Goal: Information Seeking & Learning: Learn about a topic

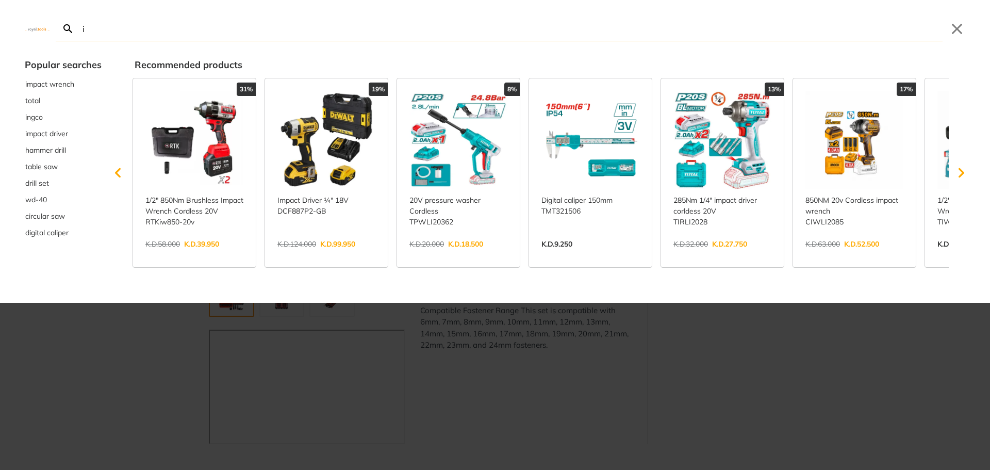
type input "im"
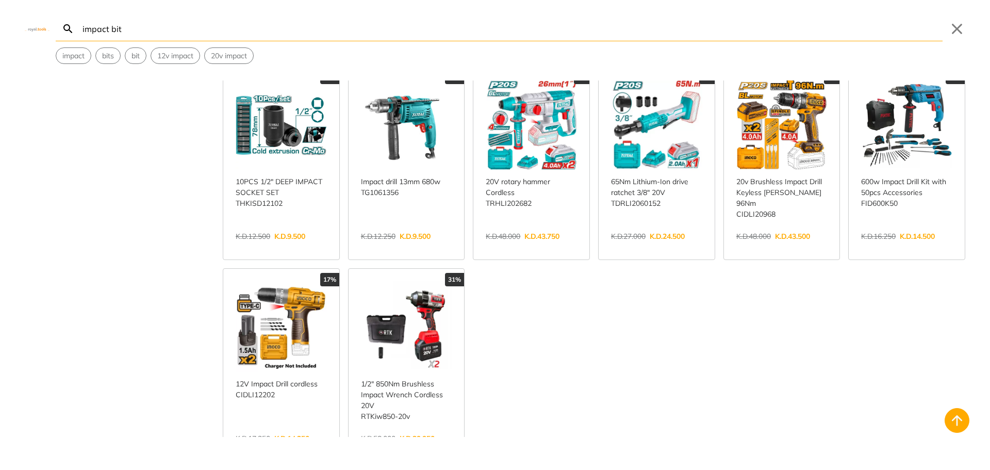
scroll to position [464, 0]
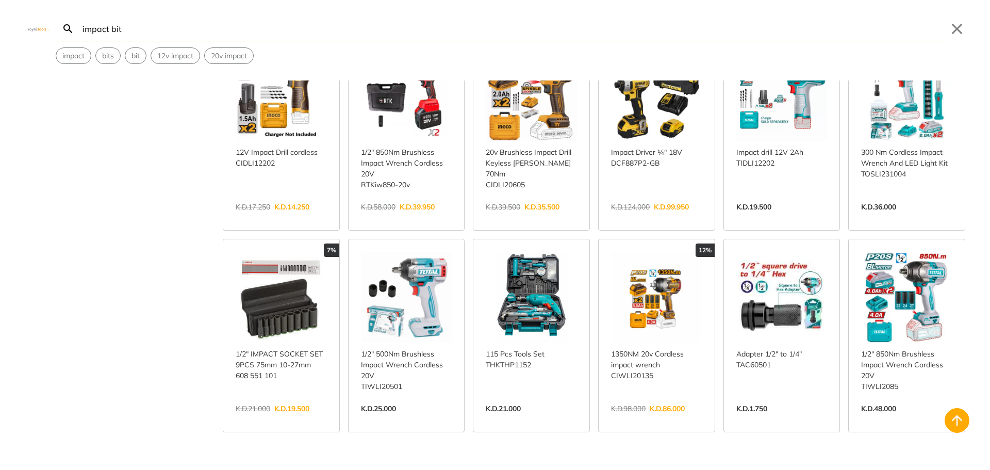
scroll to position [722, 0]
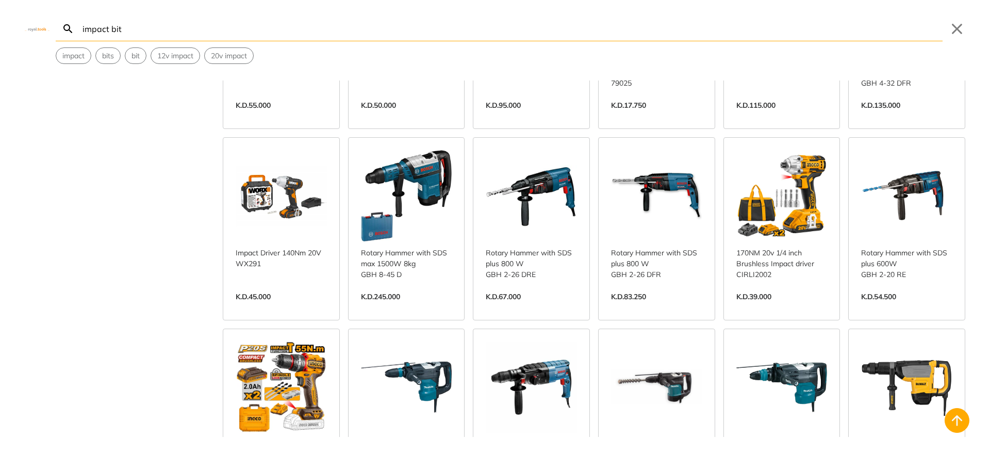
scroll to position [2732, 0]
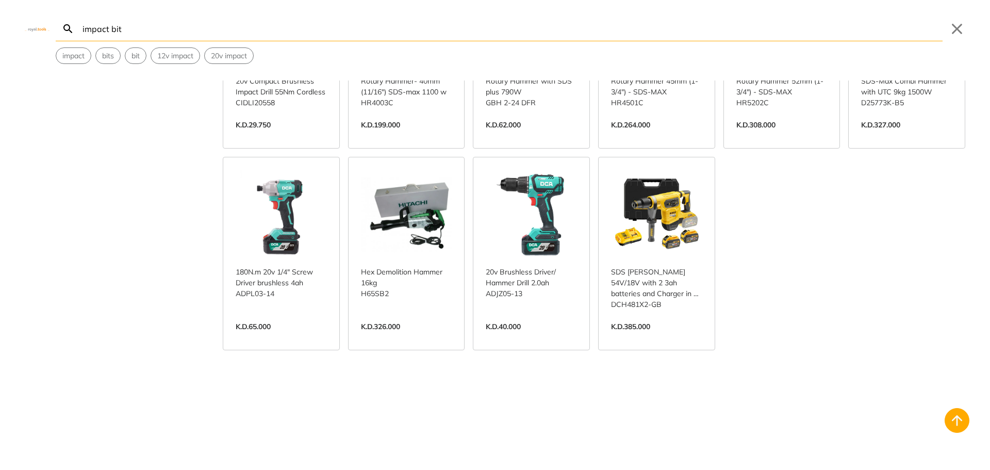
scroll to position [3092, 0]
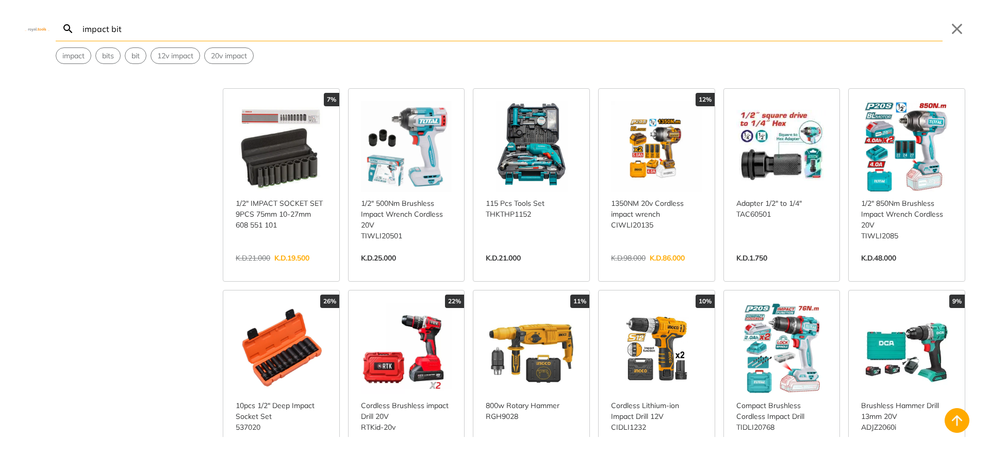
scroll to position [618, 0]
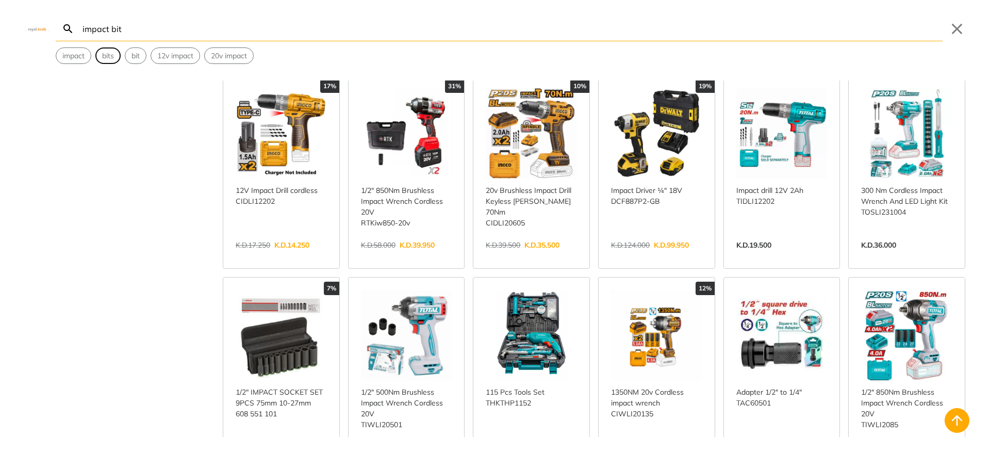
click at [106, 51] on span "bits" at bounding box center [108, 56] width 12 height 11
type input "bits"
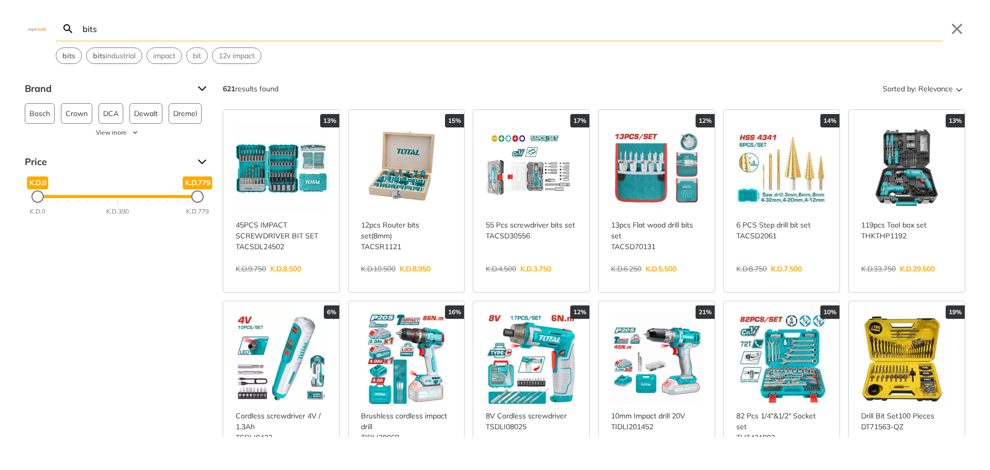
drag, startPoint x: 198, startPoint y: 196, endPoint x: 212, endPoint y: 183, distance: 18.6
click at [204, 190] on div "K.D.779" at bounding box center [197, 196] width 12 height 12
drag, startPoint x: 197, startPoint y: 200, endPoint x: 40, endPoint y: 199, distance: 157.2
click at [40, 197] on div "K.D.0 K.D.0 K.D.13 K.D.0 - K.D.13" at bounding box center [118, 196] width 160 height 2
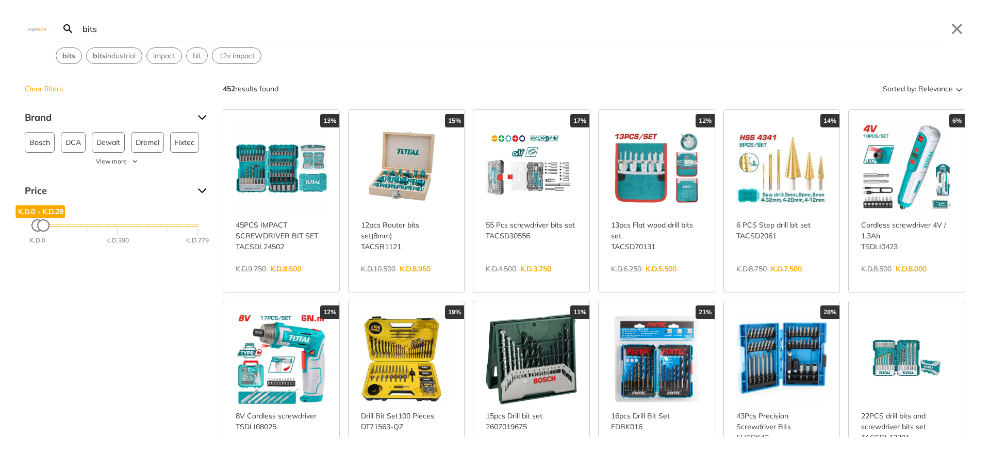
click at [44, 226] on div "Maximum Price" at bounding box center [43, 225] width 10 height 10
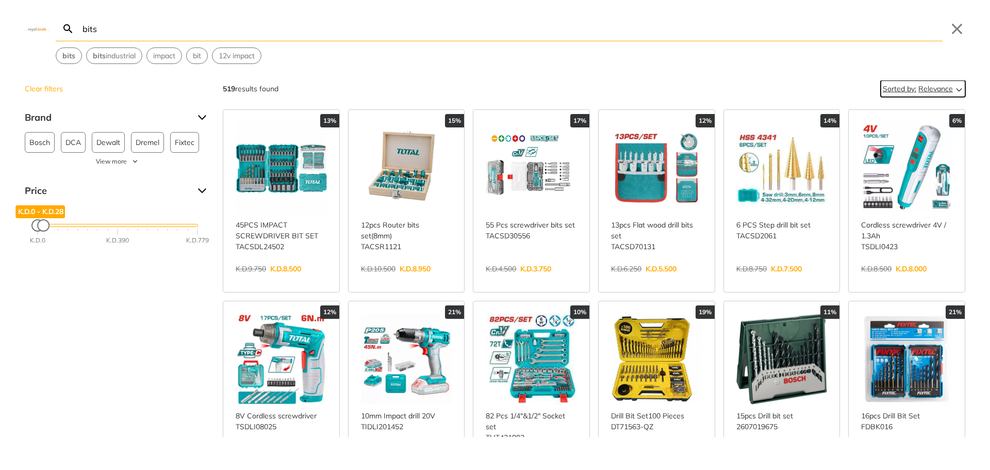
click at [952, 89] on icon "Sort" at bounding box center [958, 88] width 12 height 12
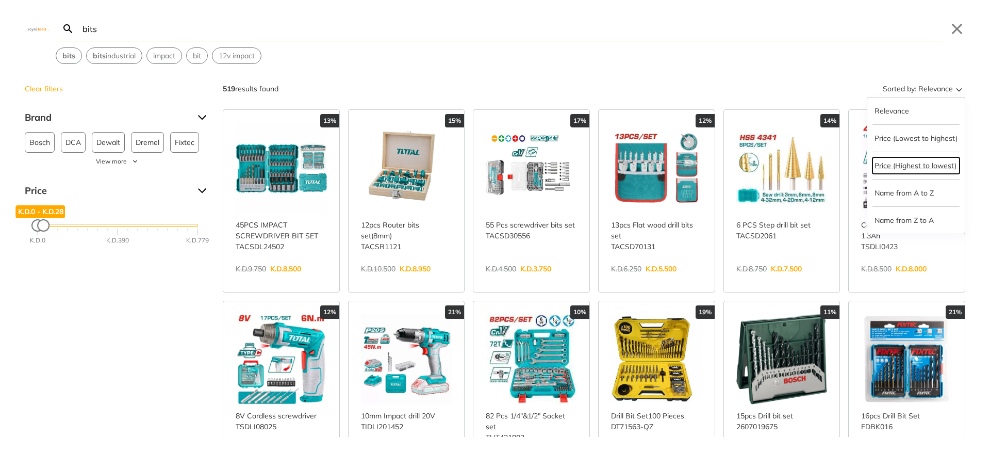
click at [916, 167] on button "Price (Highest to lowest)" at bounding box center [915, 165] width 87 height 16
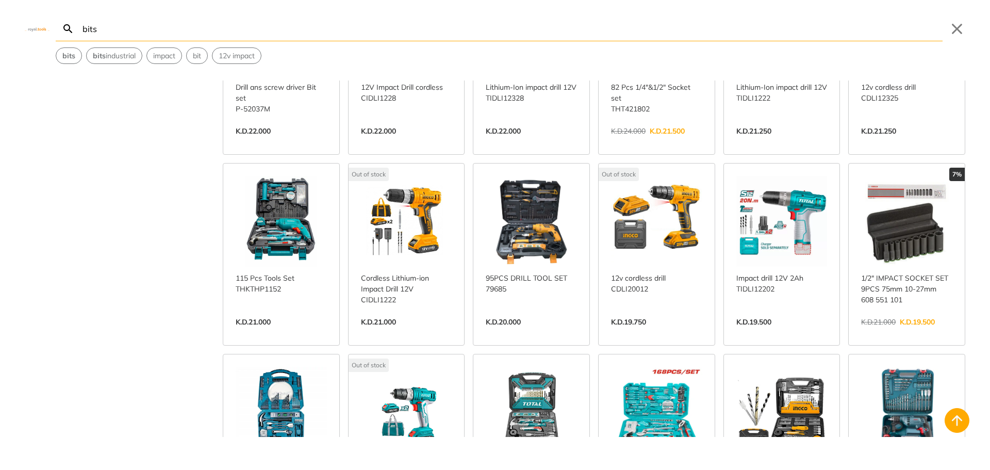
scroll to position [876, 0]
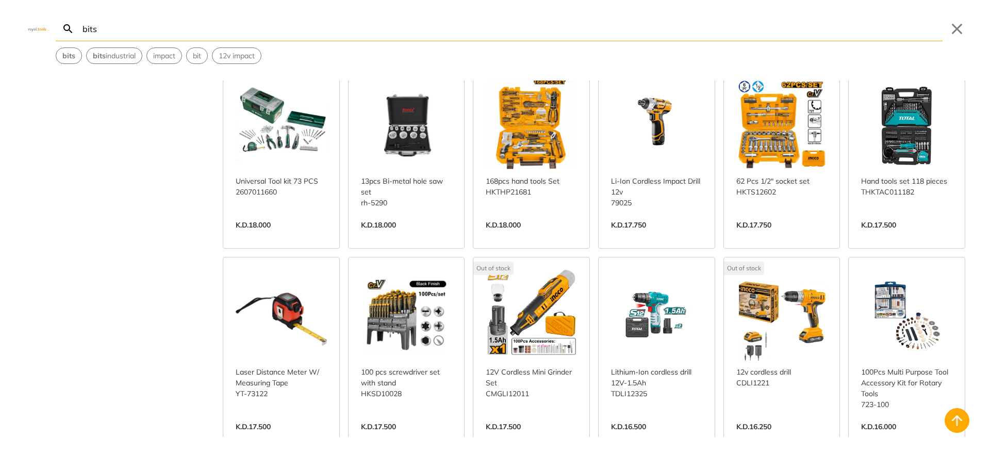
scroll to position [1237, 0]
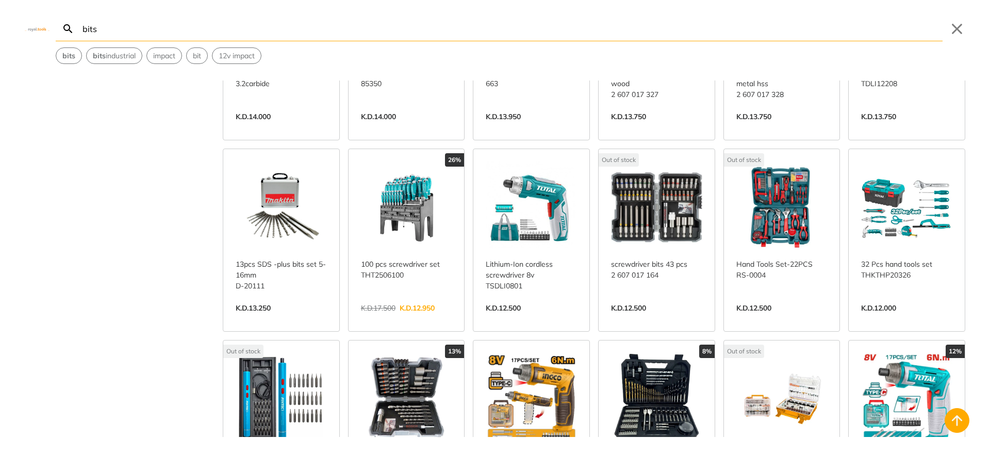
scroll to position [2113, 0]
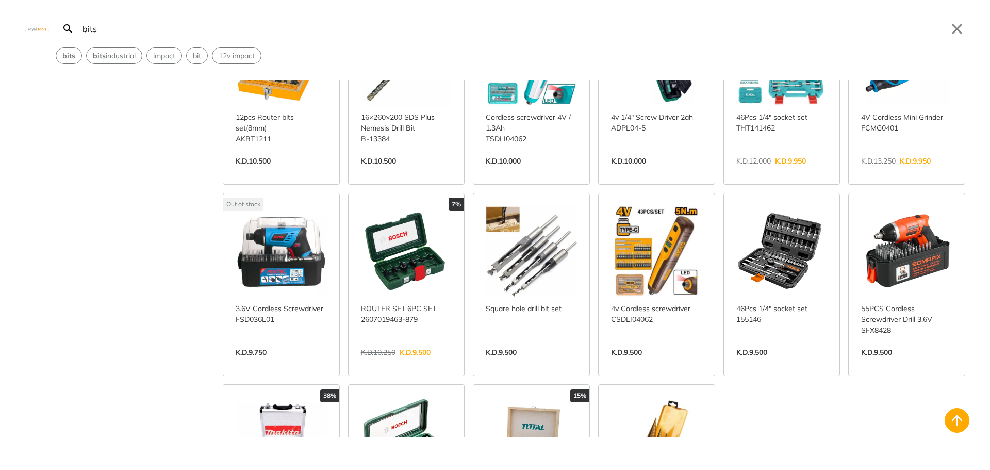
scroll to position [2835, 0]
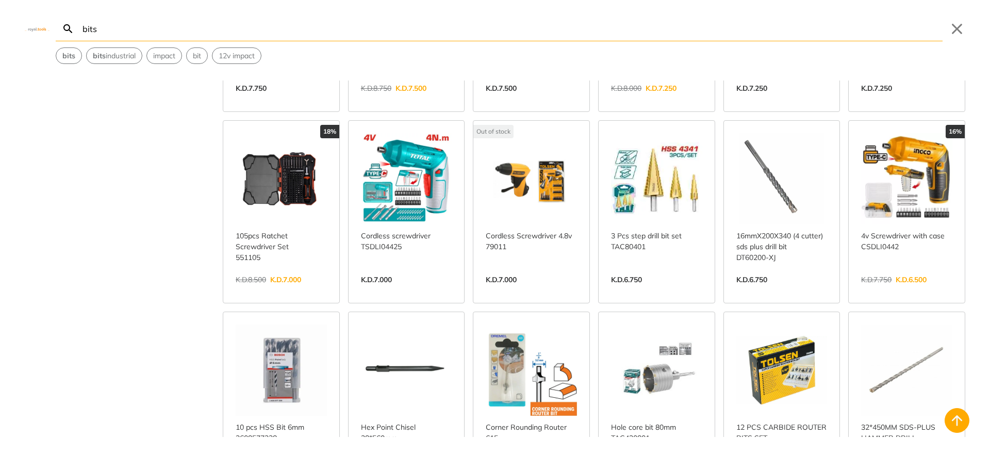
scroll to position [3865, 0]
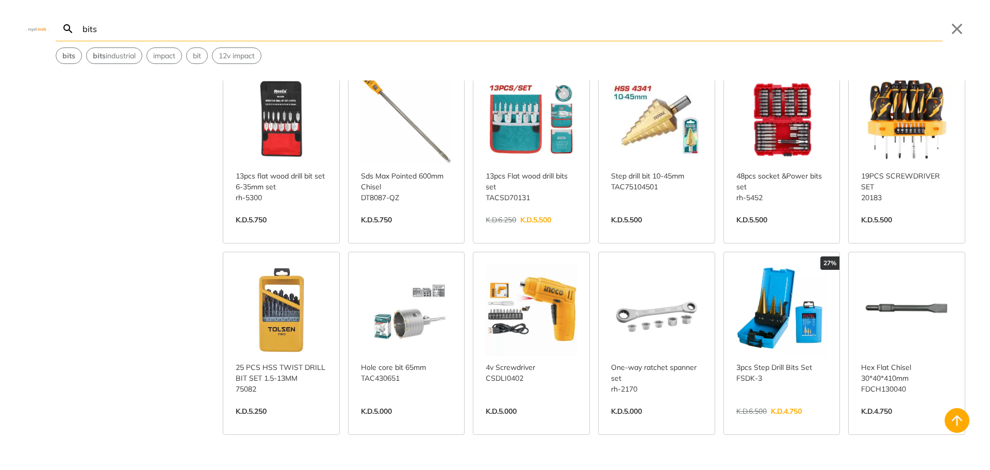
scroll to position [4381, 0]
